Goal: Task Accomplishment & Management: Manage account settings

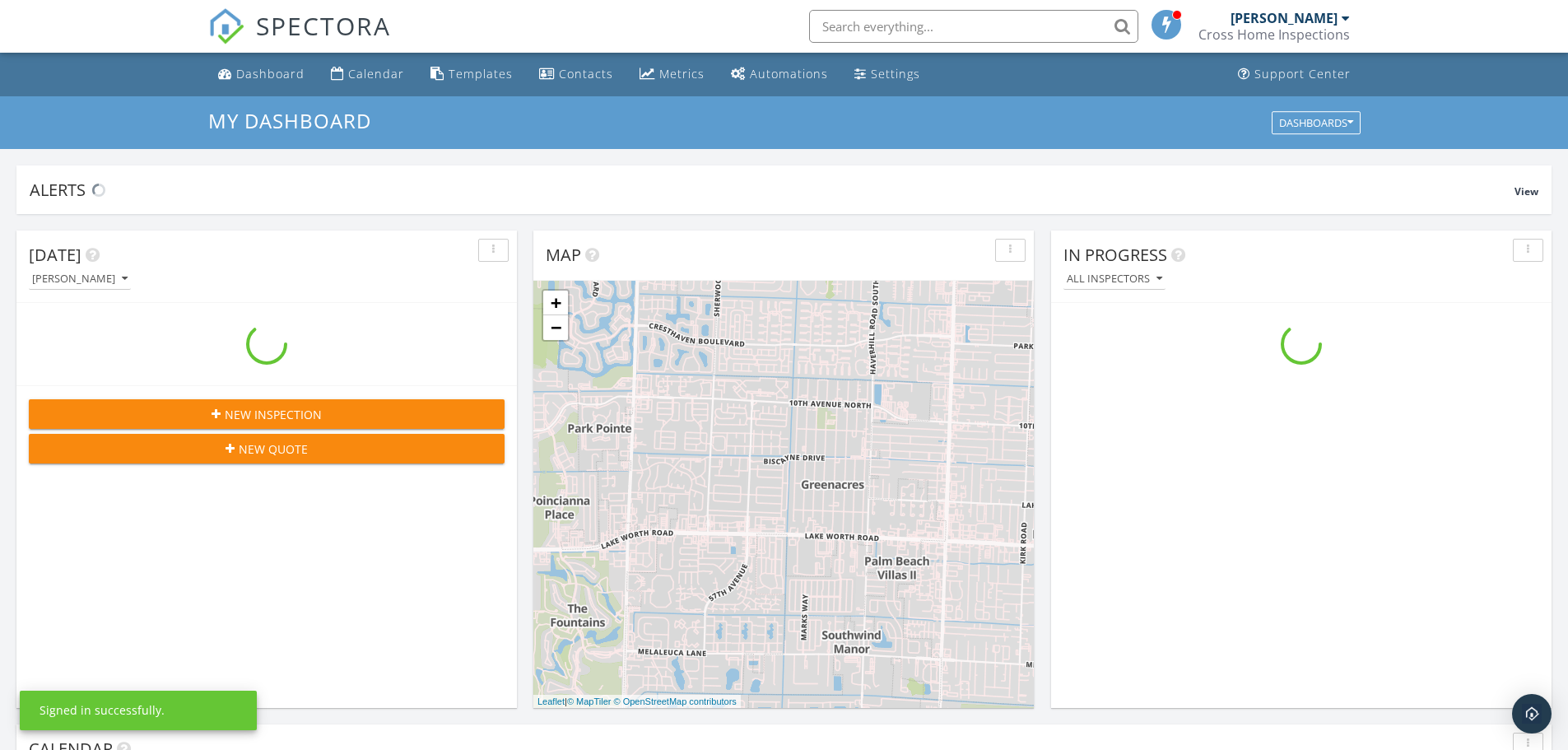
scroll to position [1524, 1594]
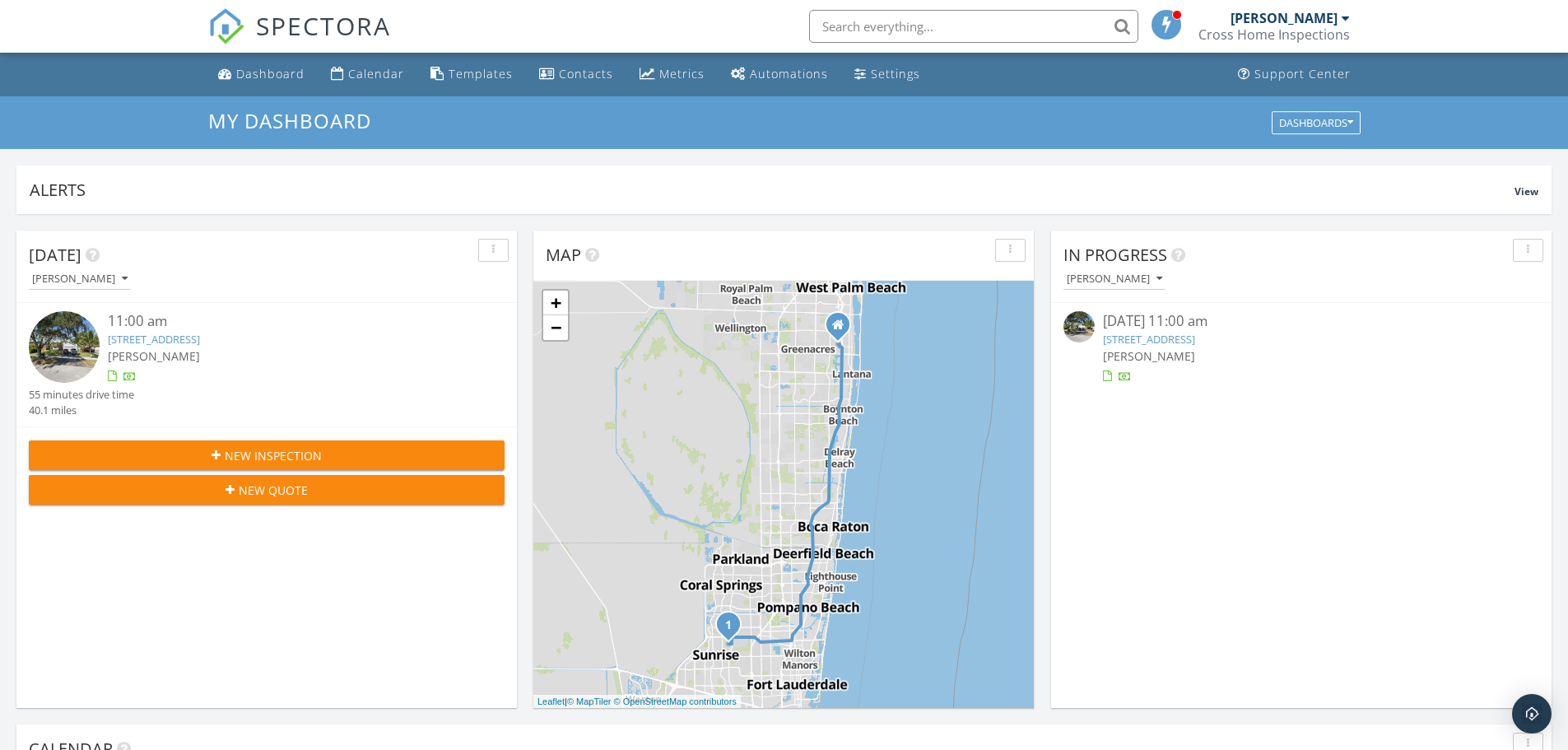
click at [200, 336] on link "8031 NW 47th Ct, Lauderhill, FL 33351" at bounding box center [153, 339] width 92 height 15
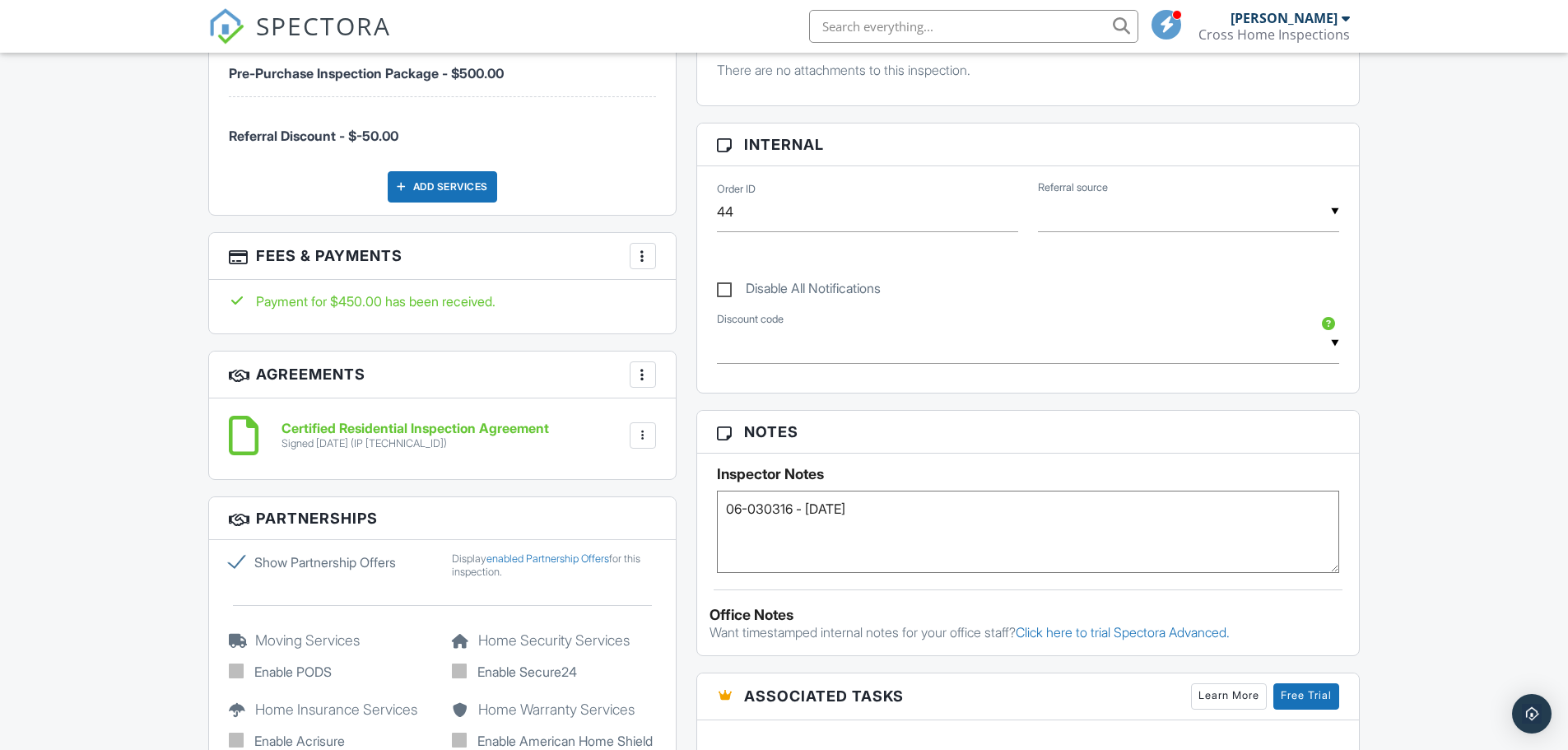
scroll to position [933, 0]
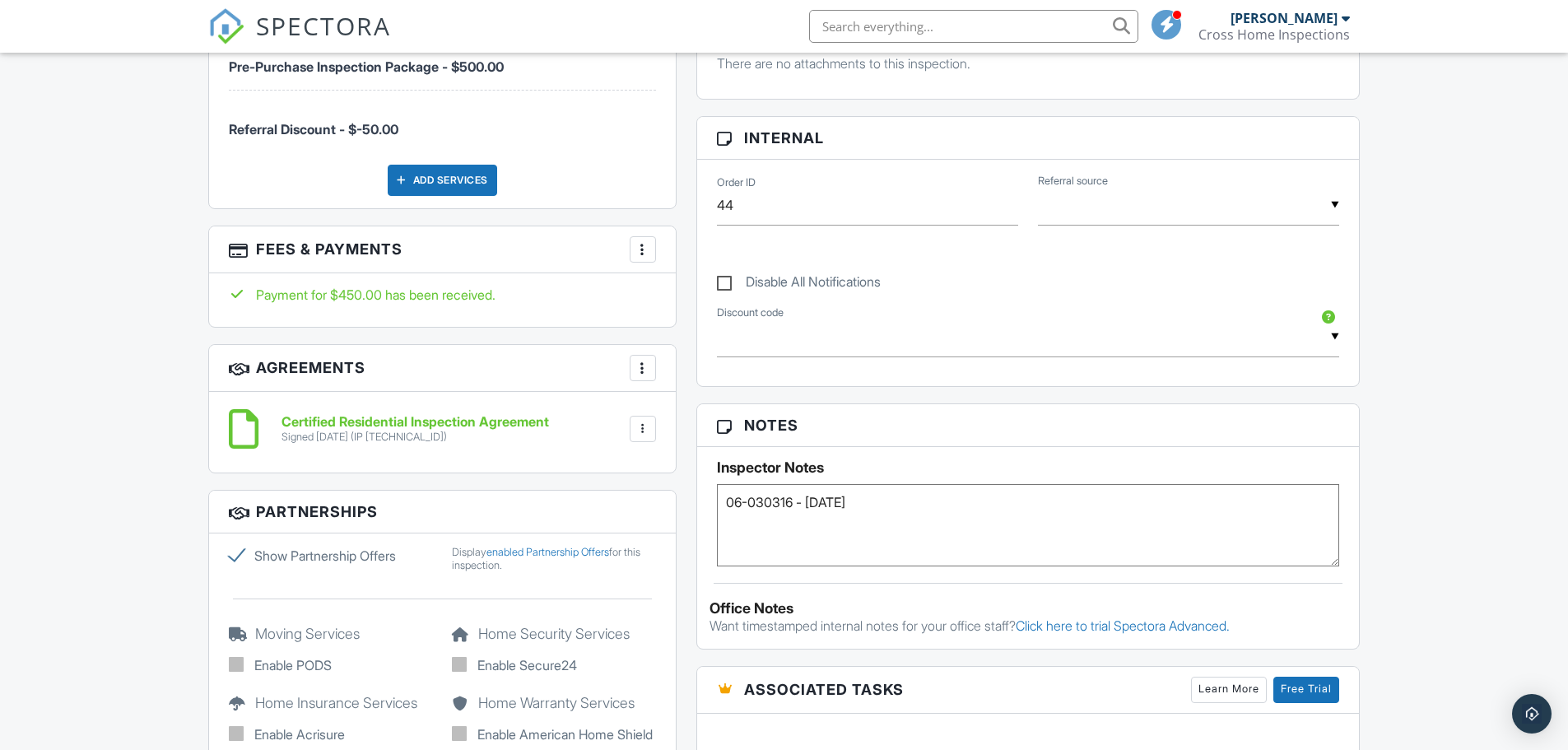
drag, startPoint x: 811, startPoint y: 504, endPoint x: 881, endPoint y: 505, distance: 70.0
click at [881, 505] on textarea "06-030316 - [DATE]" at bounding box center [1028, 526] width 623 height 83
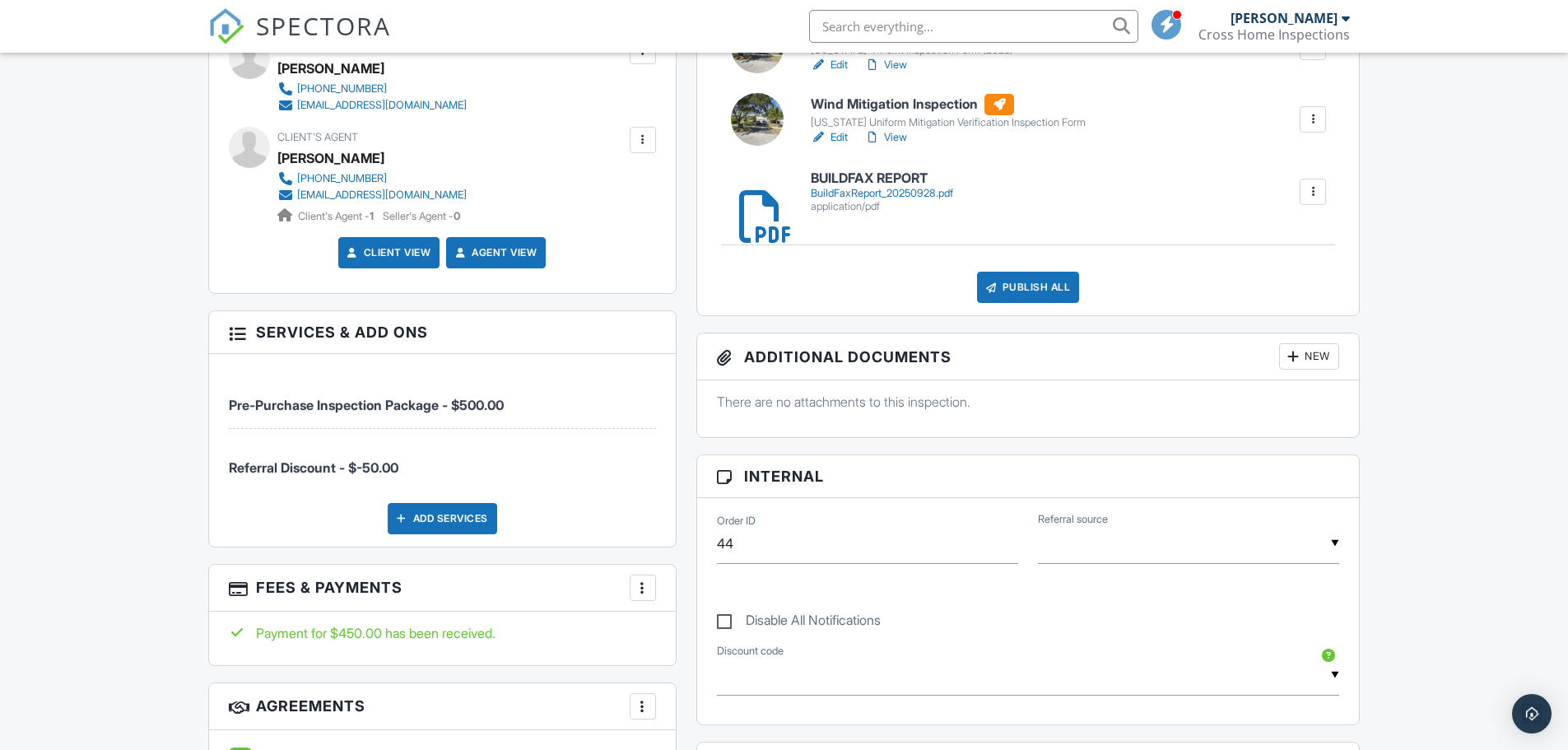
scroll to position [494, 0]
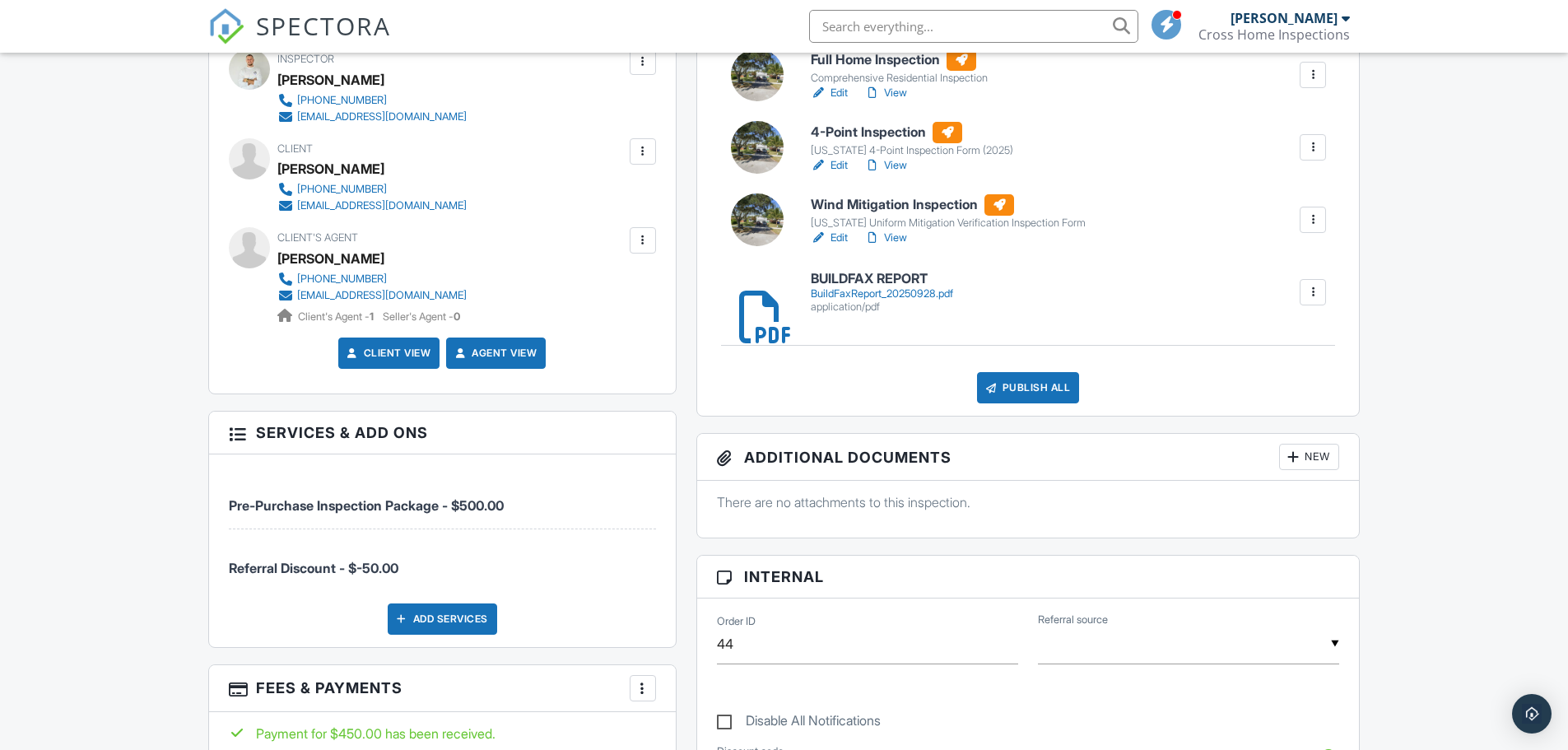
click at [825, 165] on div at bounding box center [818, 165] width 16 height 16
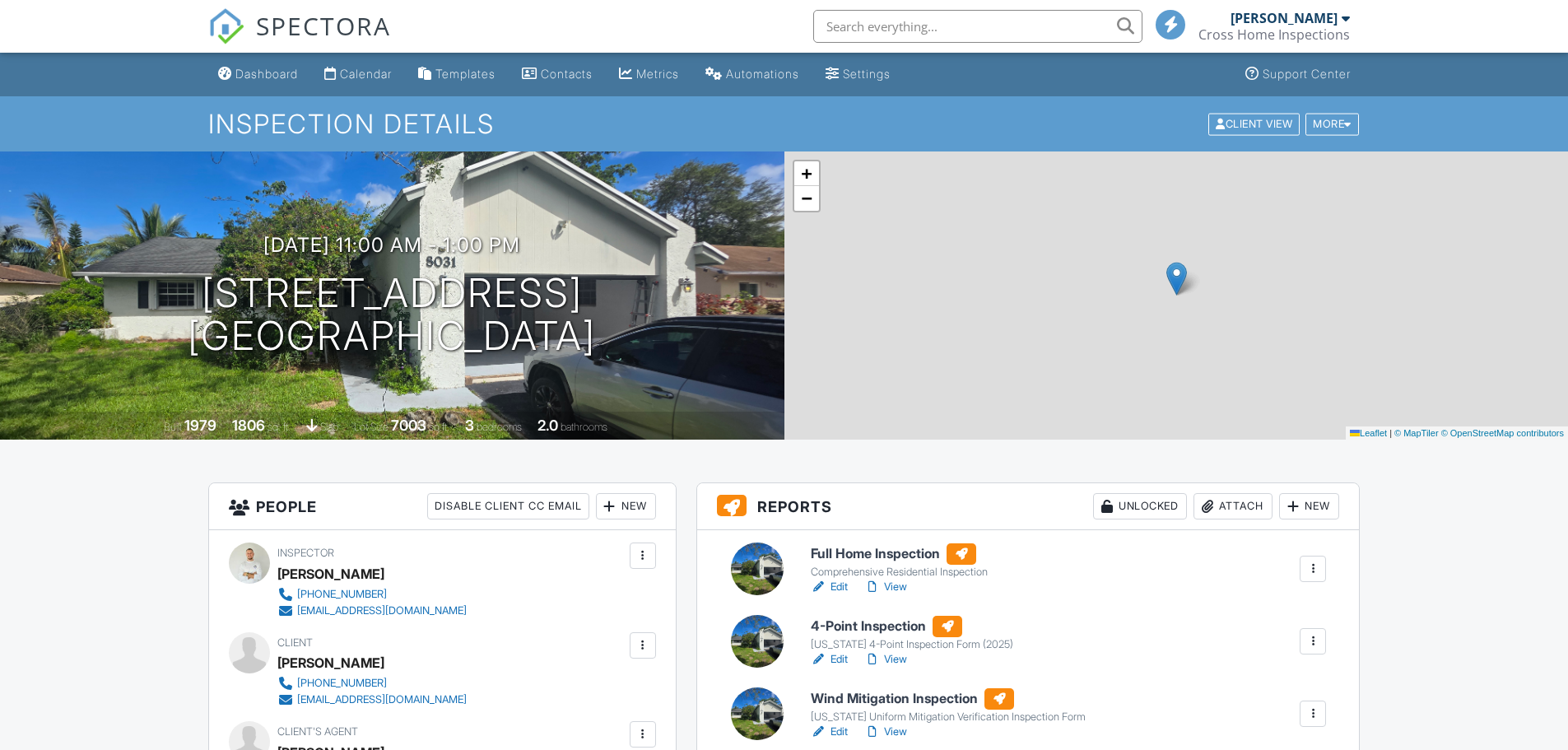
scroll to position [165, 0]
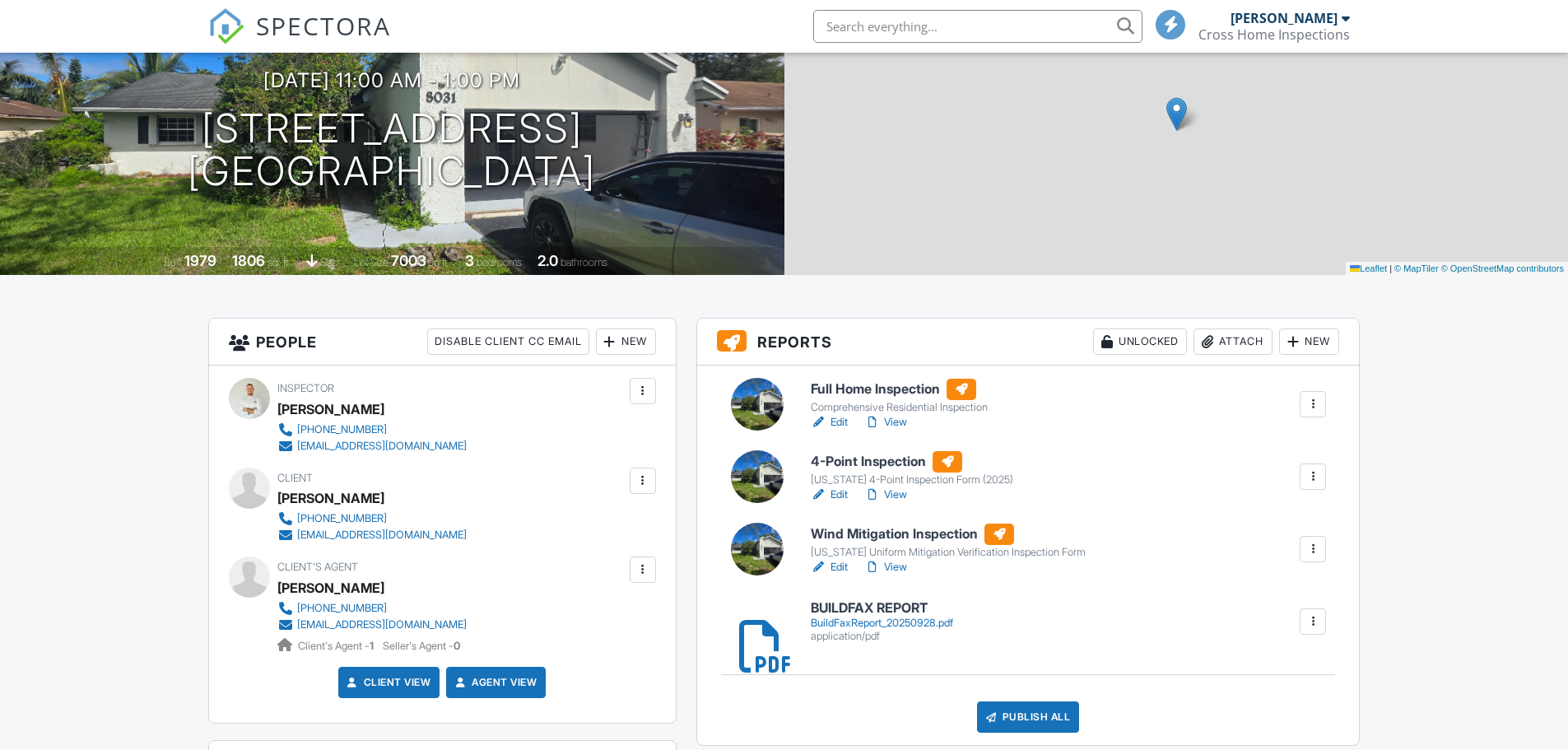
click at [895, 617] on div "BuildFaxReport_20250928.pdf" at bounding box center [881, 623] width 142 height 13
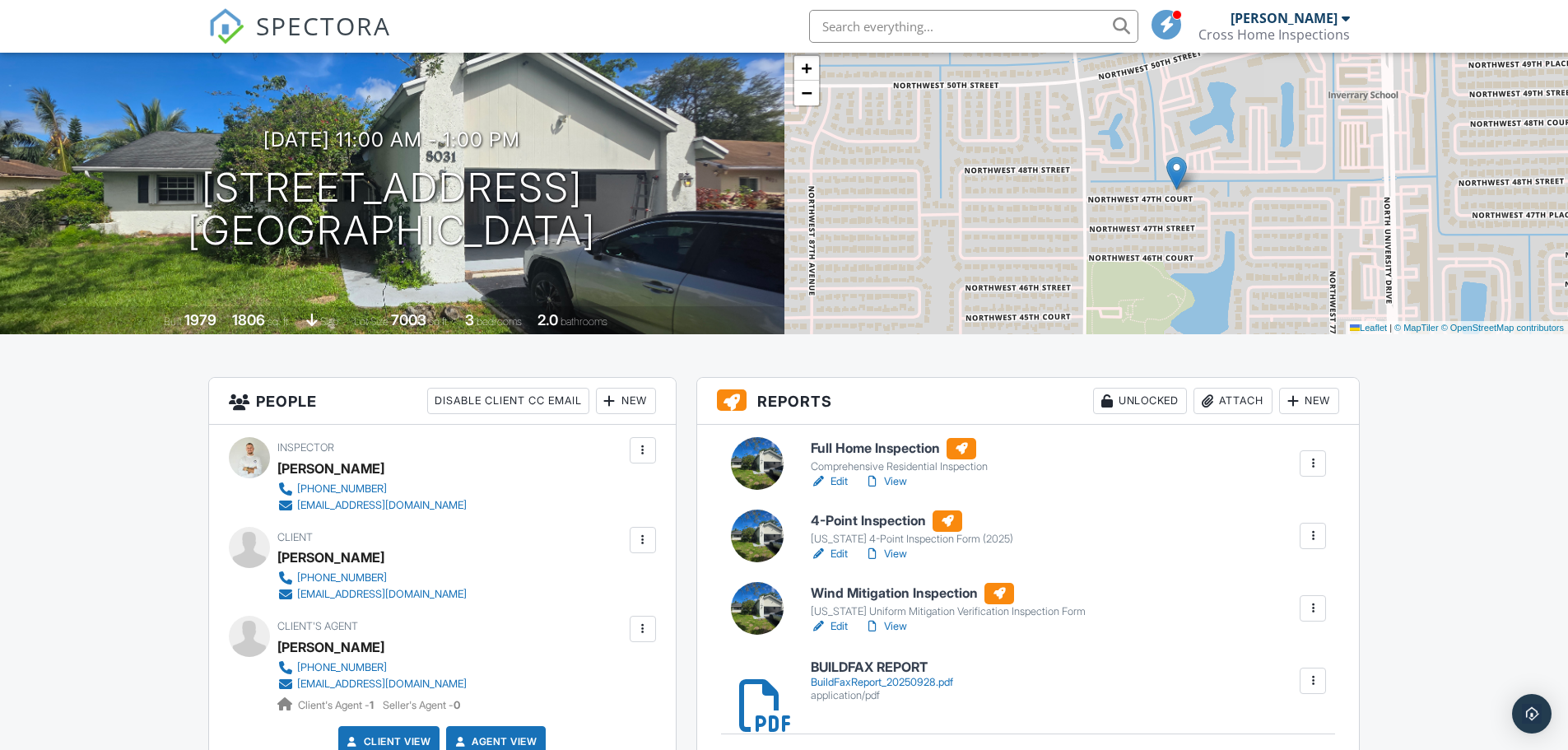
scroll to position [0, 0]
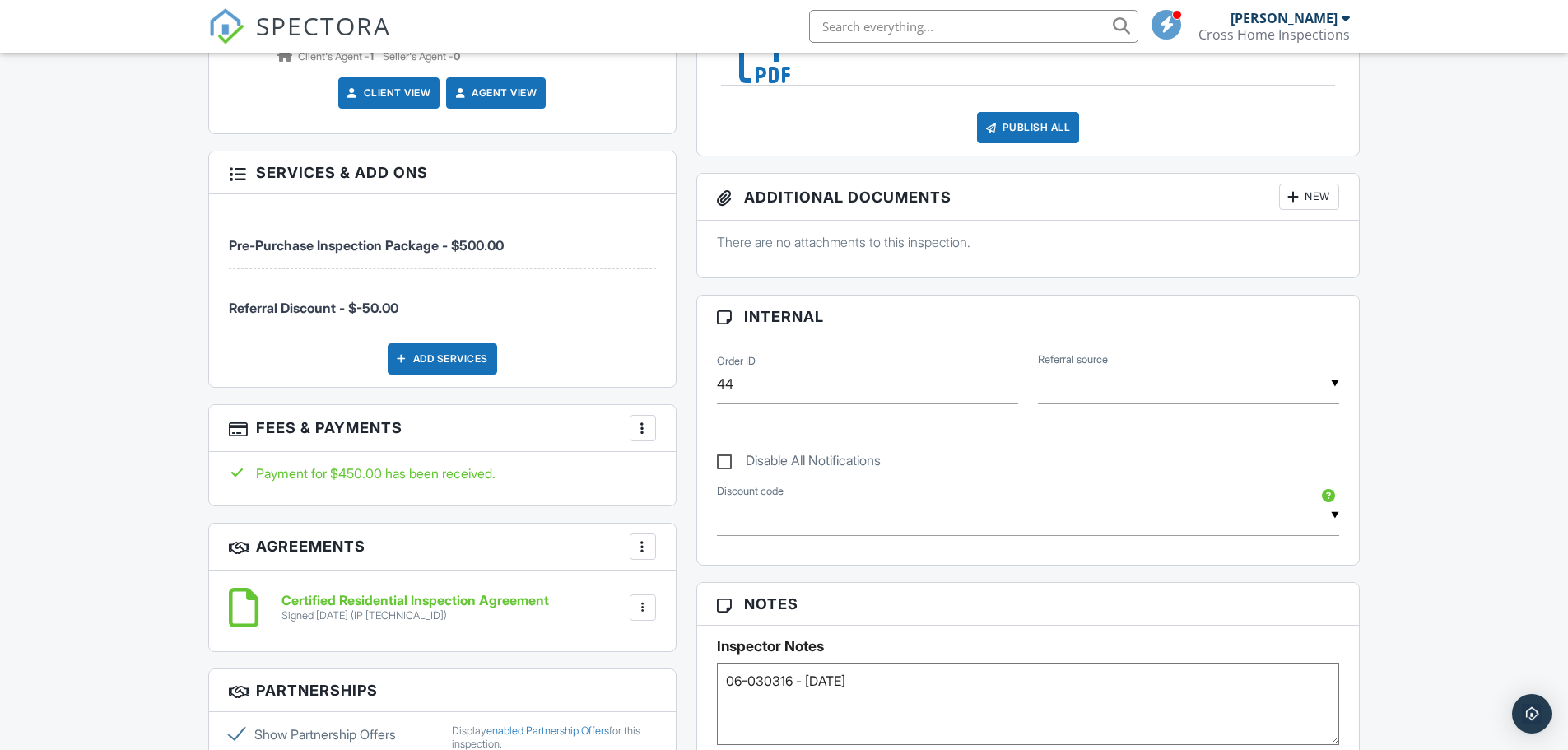
scroll to position [878, 0]
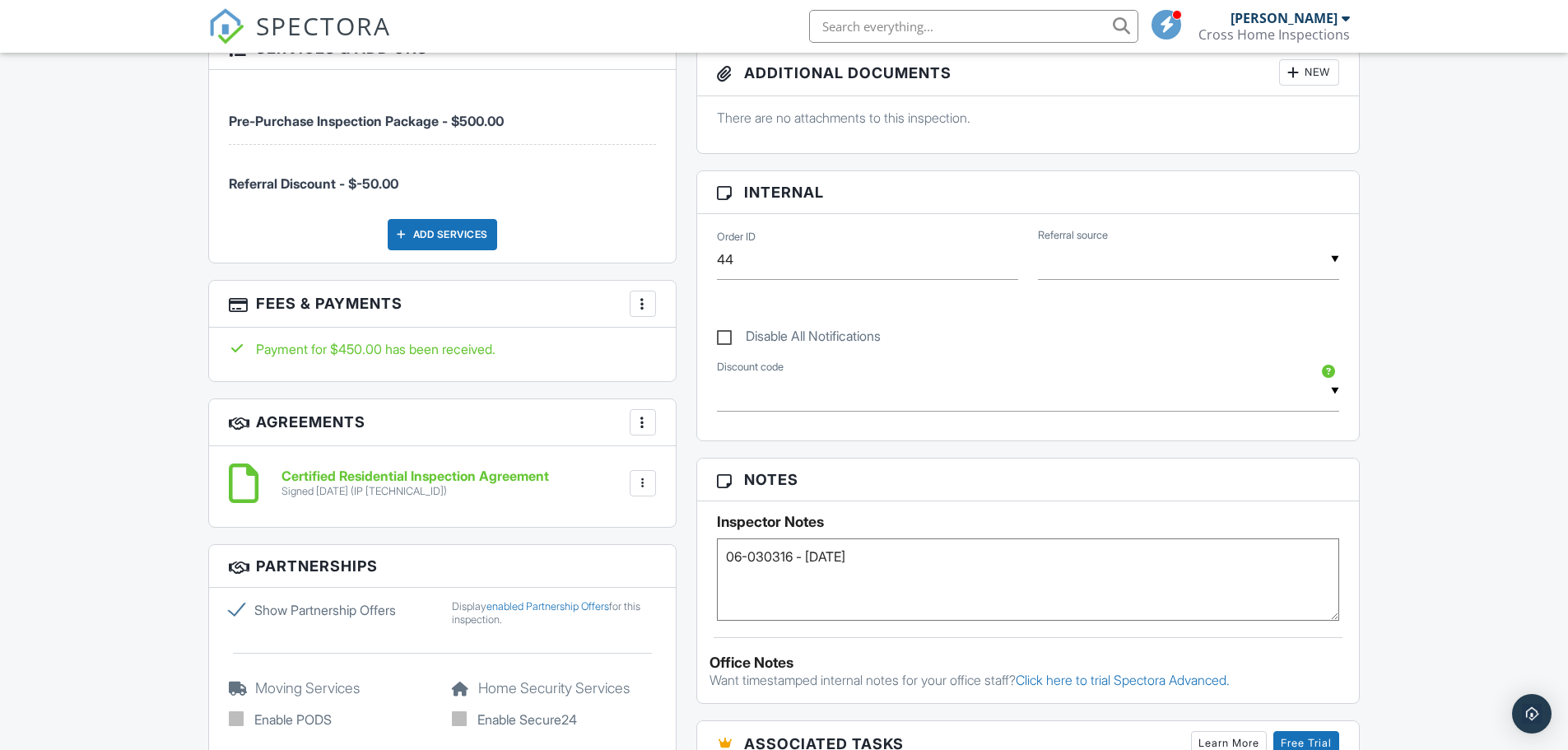
drag, startPoint x: 726, startPoint y: 560, endPoint x: 795, endPoint y: 560, distance: 69.0
click at [795, 560] on textarea "06-030316 - [DATE]" at bounding box center [1028, 580] width 623 height 83
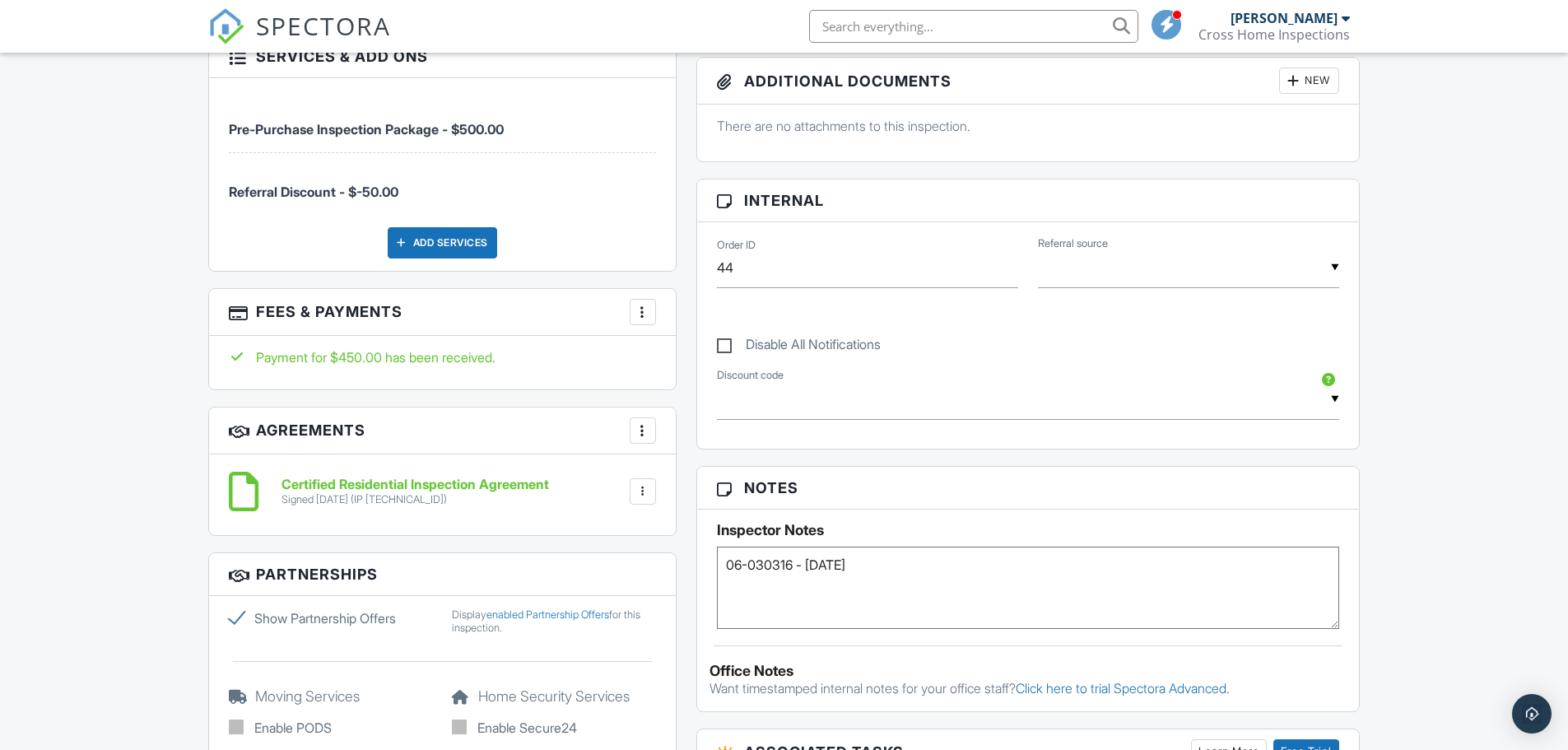
scroll to position [549, 0]
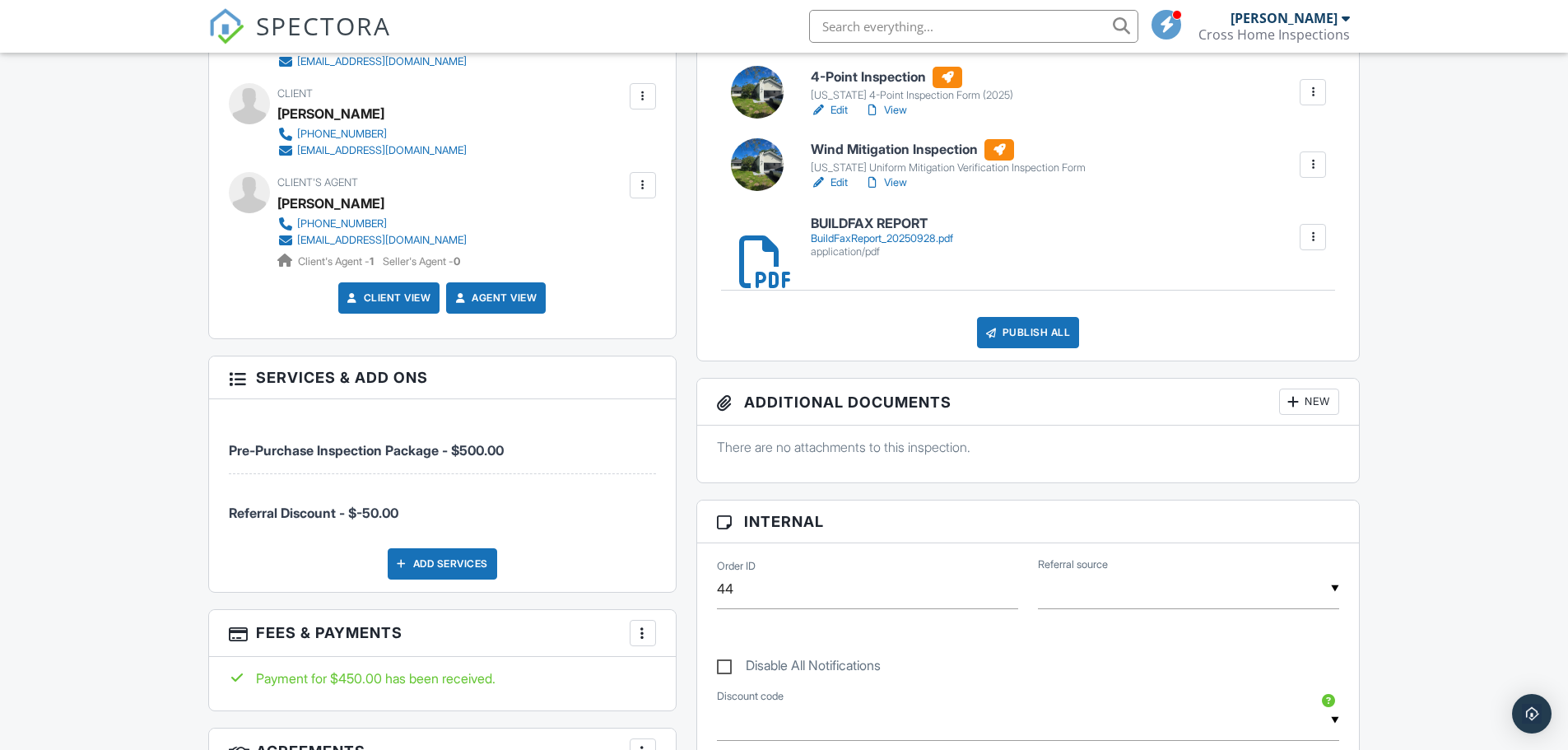
click at [836, 180] on link "Edit" at bounding box center [829, 183] width 37 height 16
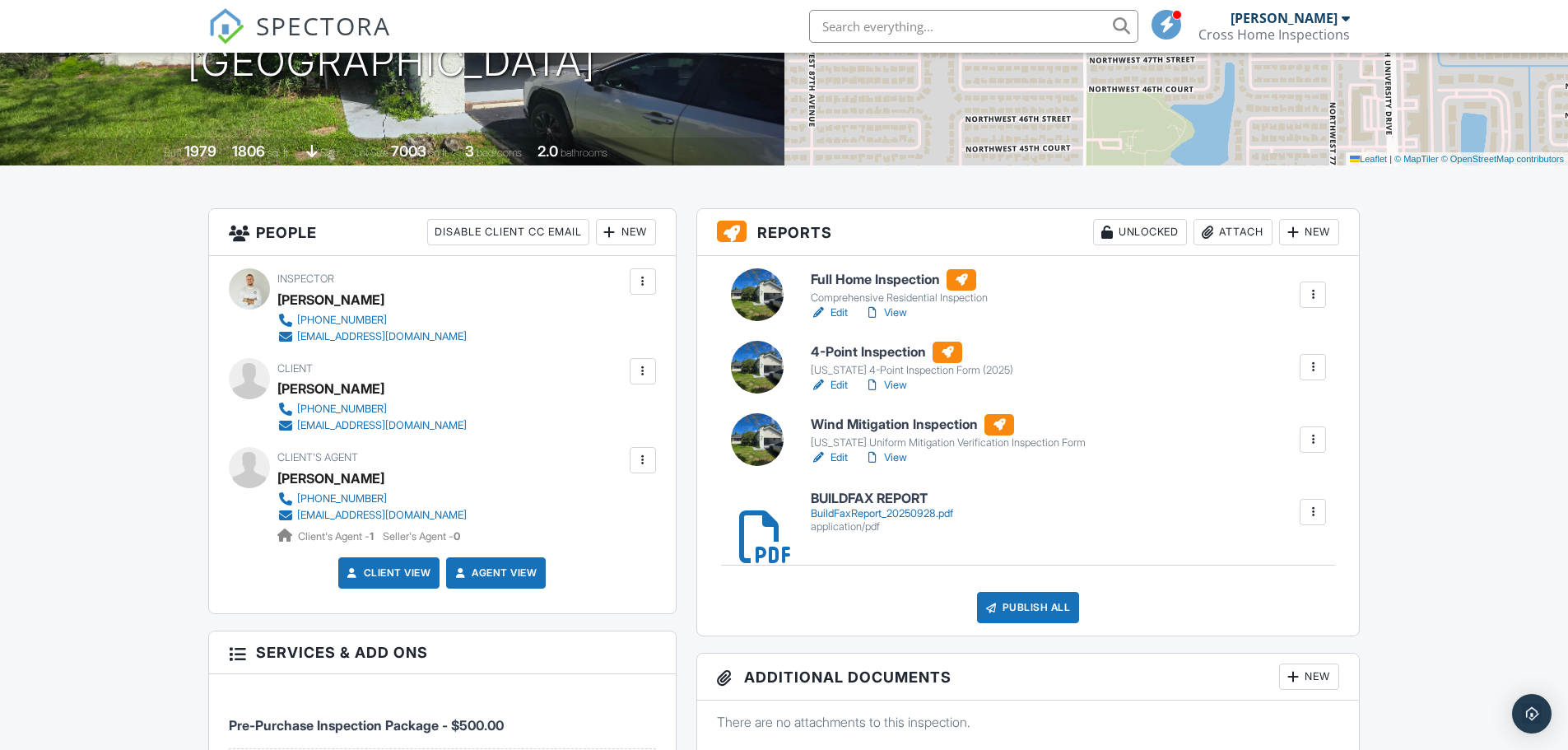
click at [894, 381] on link "View" at bounding box center [886, 385] width 43 height 16
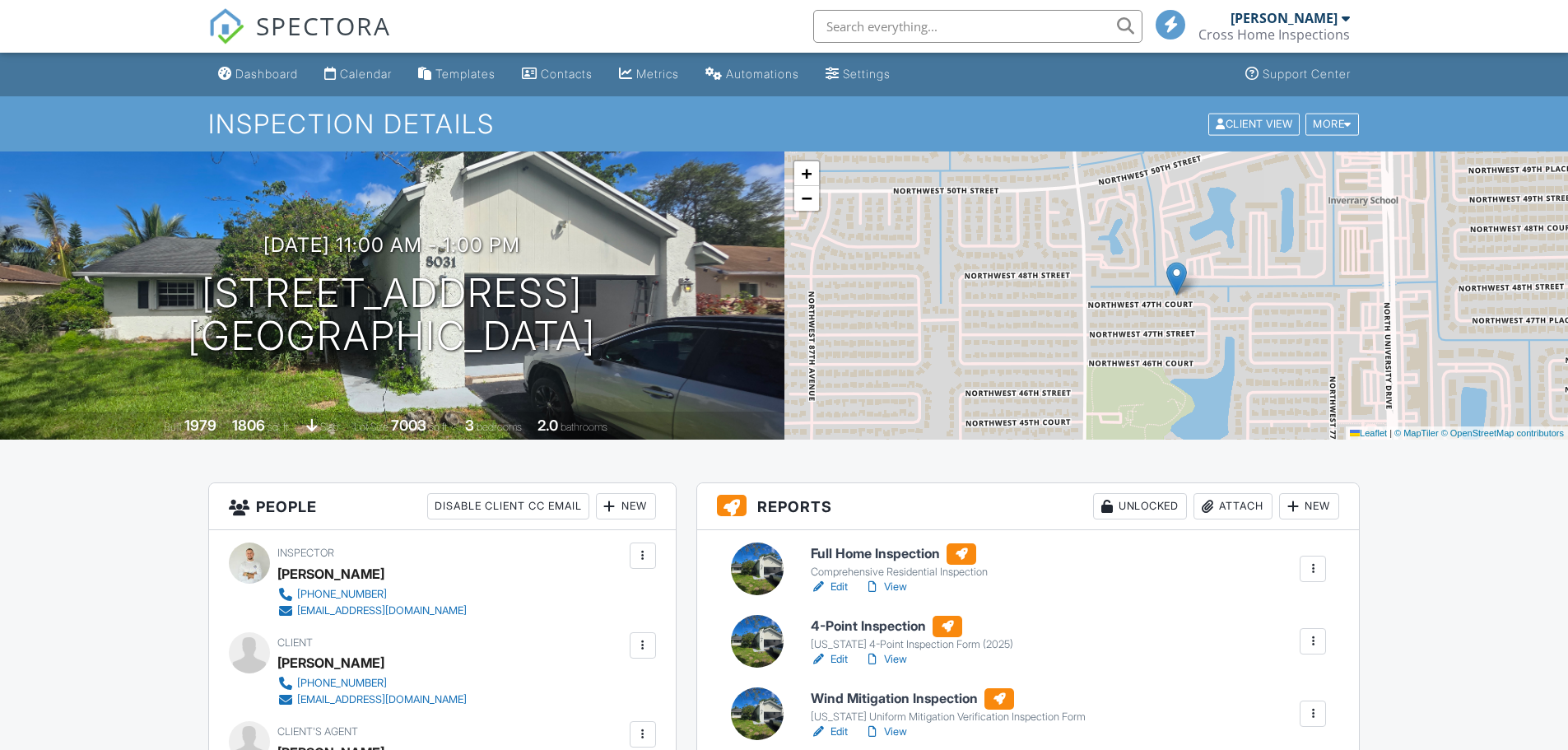
drag, startPoint x: 0, startPoint y: 0, endPoint x: 901, endPoint y: 464, distance: 1013.5
click at [901, 724] on link "View" at bounding box center [886, 732] width 43 height 16
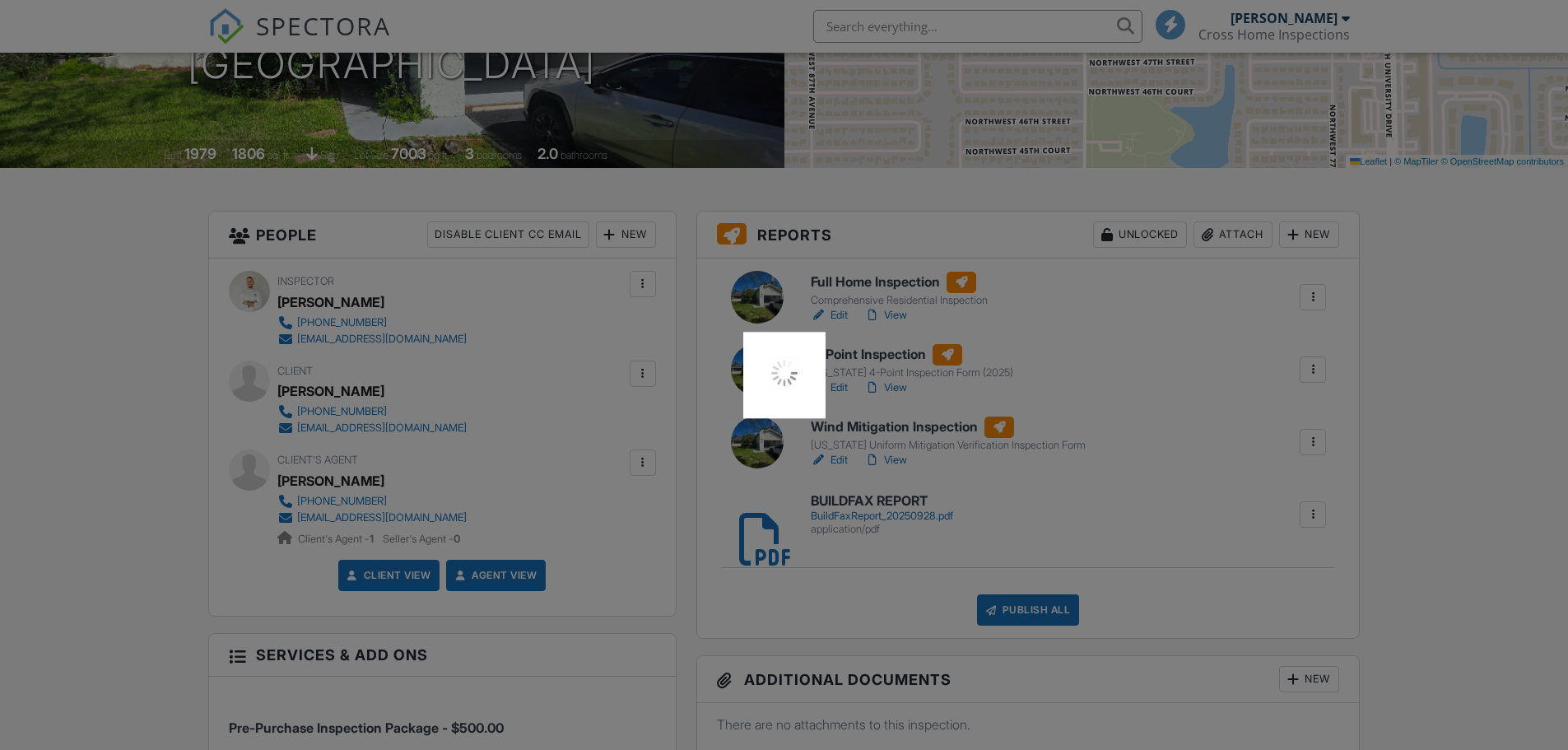
scroll to position [274, 0]
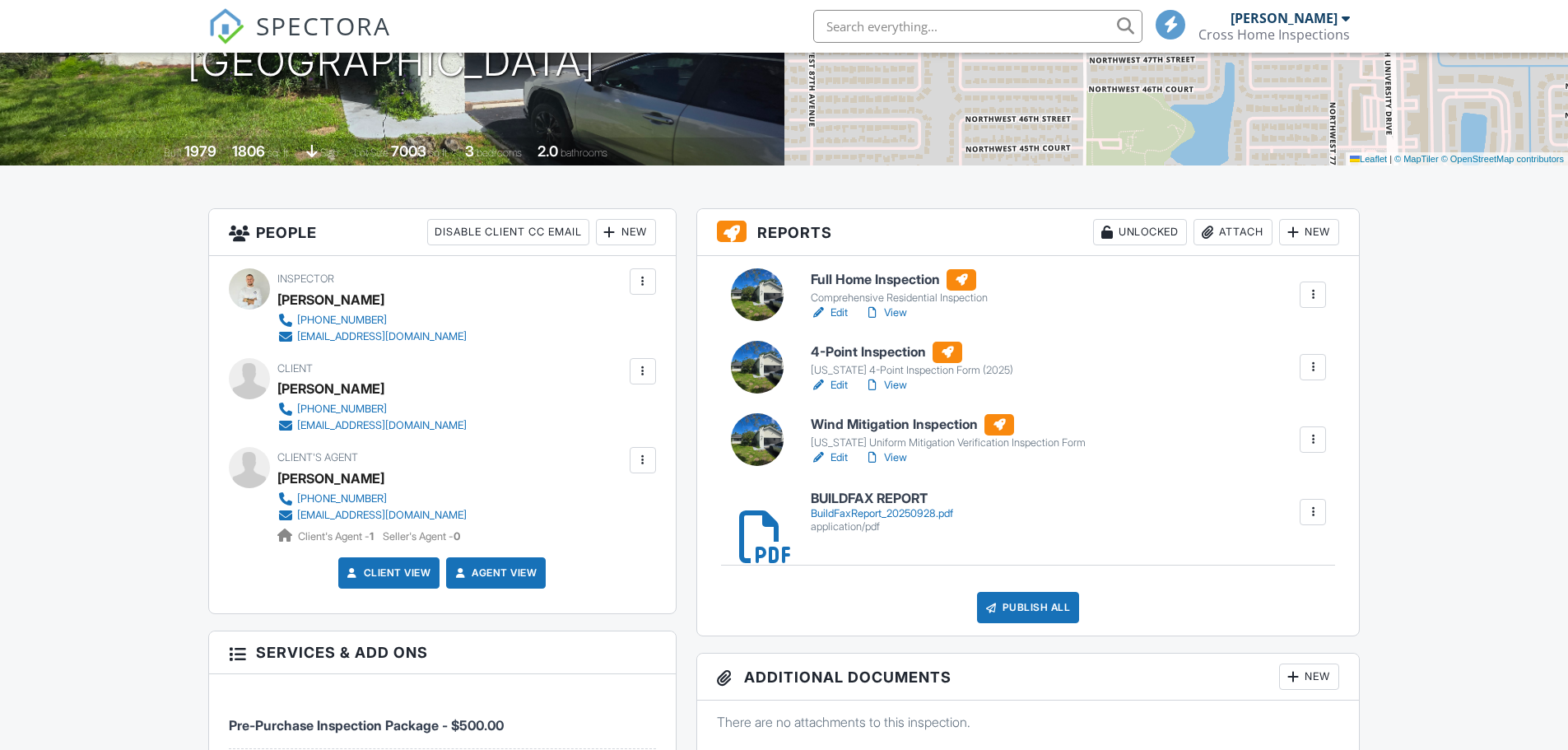
click at [841, 309] on link "Edit" at bounding box center [829, 312] width 37 height 16
